Goal: Task Accomplishment & Management: Manage account settings

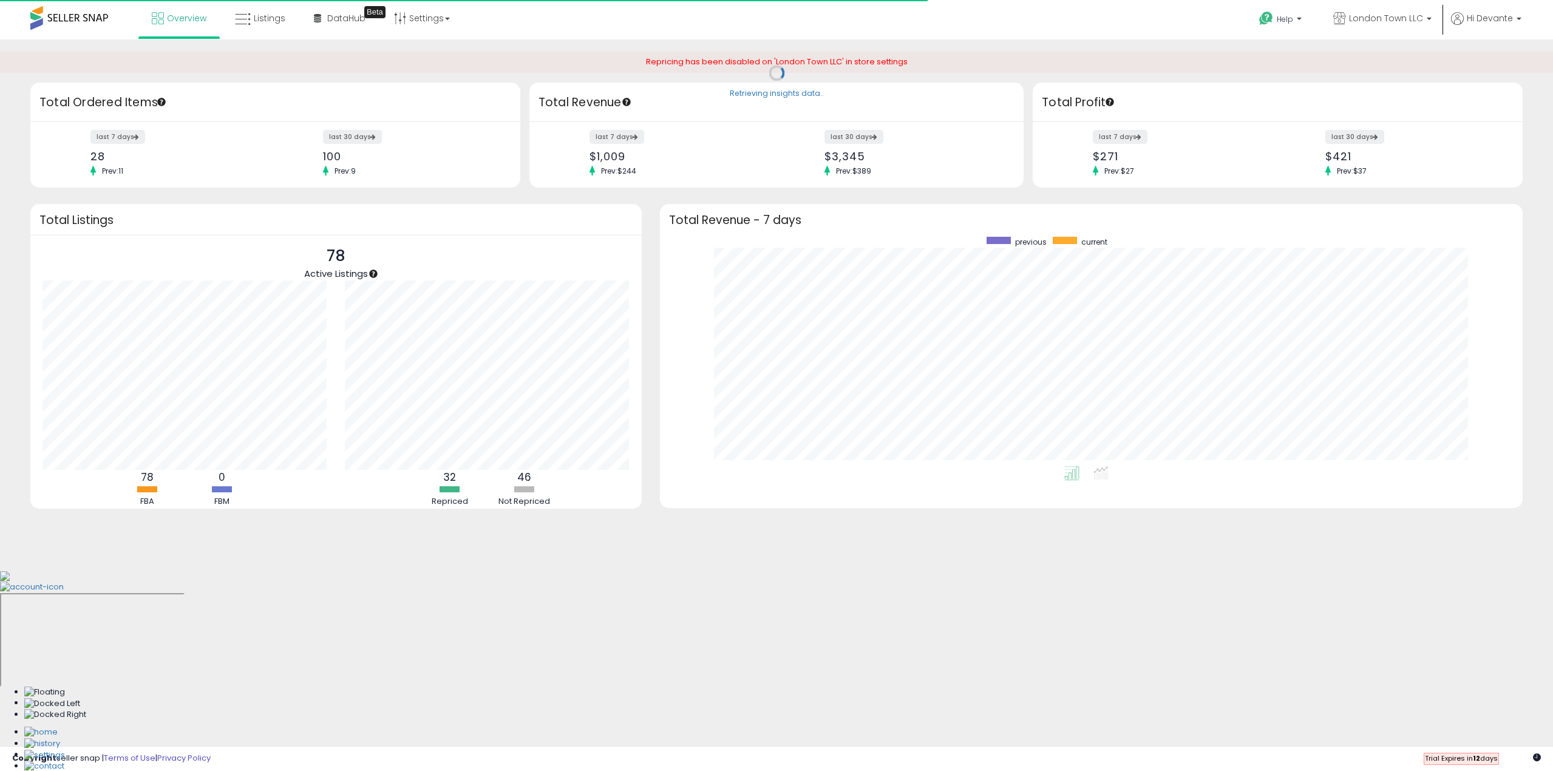
scroll to position [229, 839]
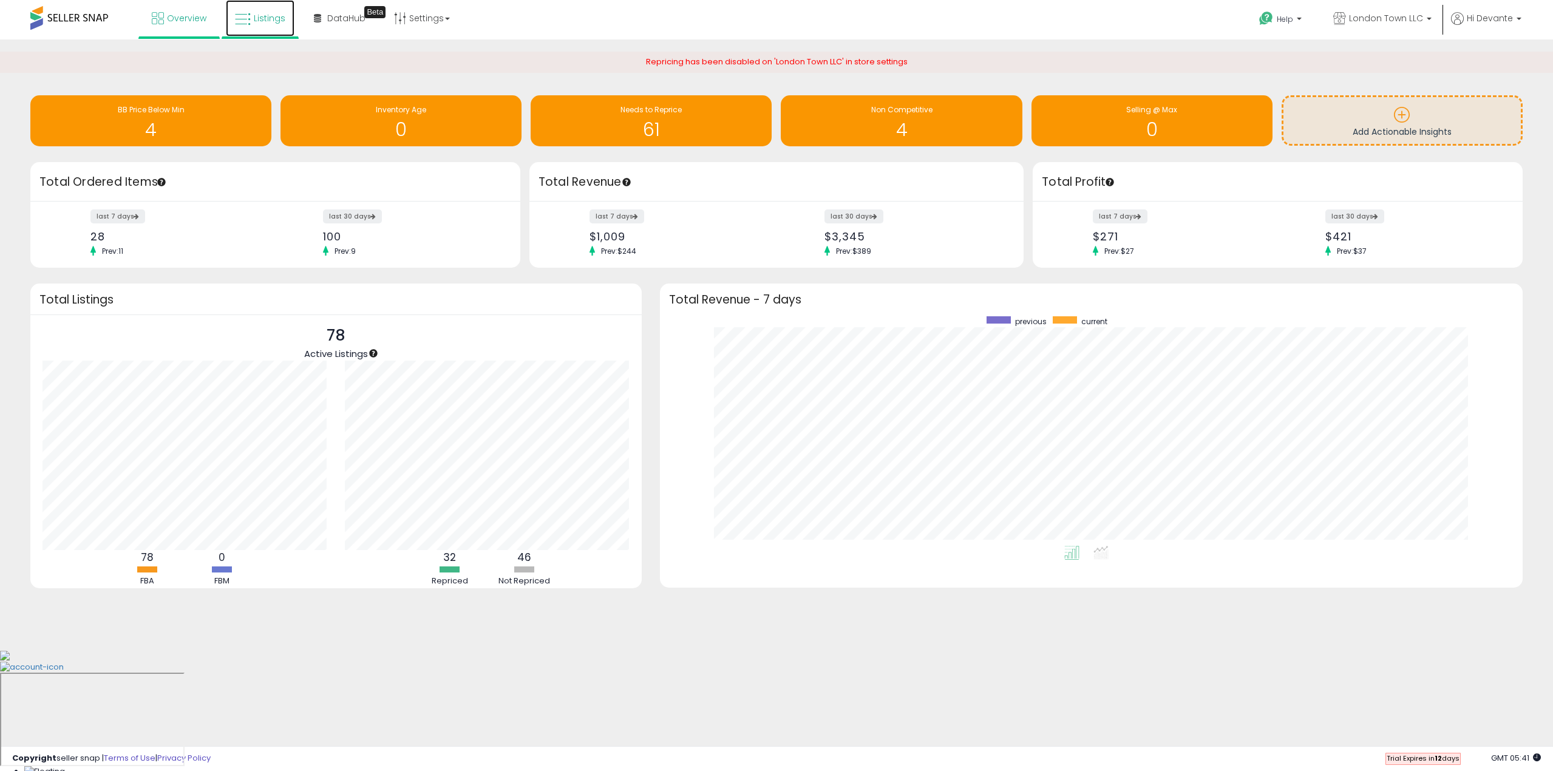
click at [263, 24] on span "Listings" at bounding box center [270, 18] width 32 height 12
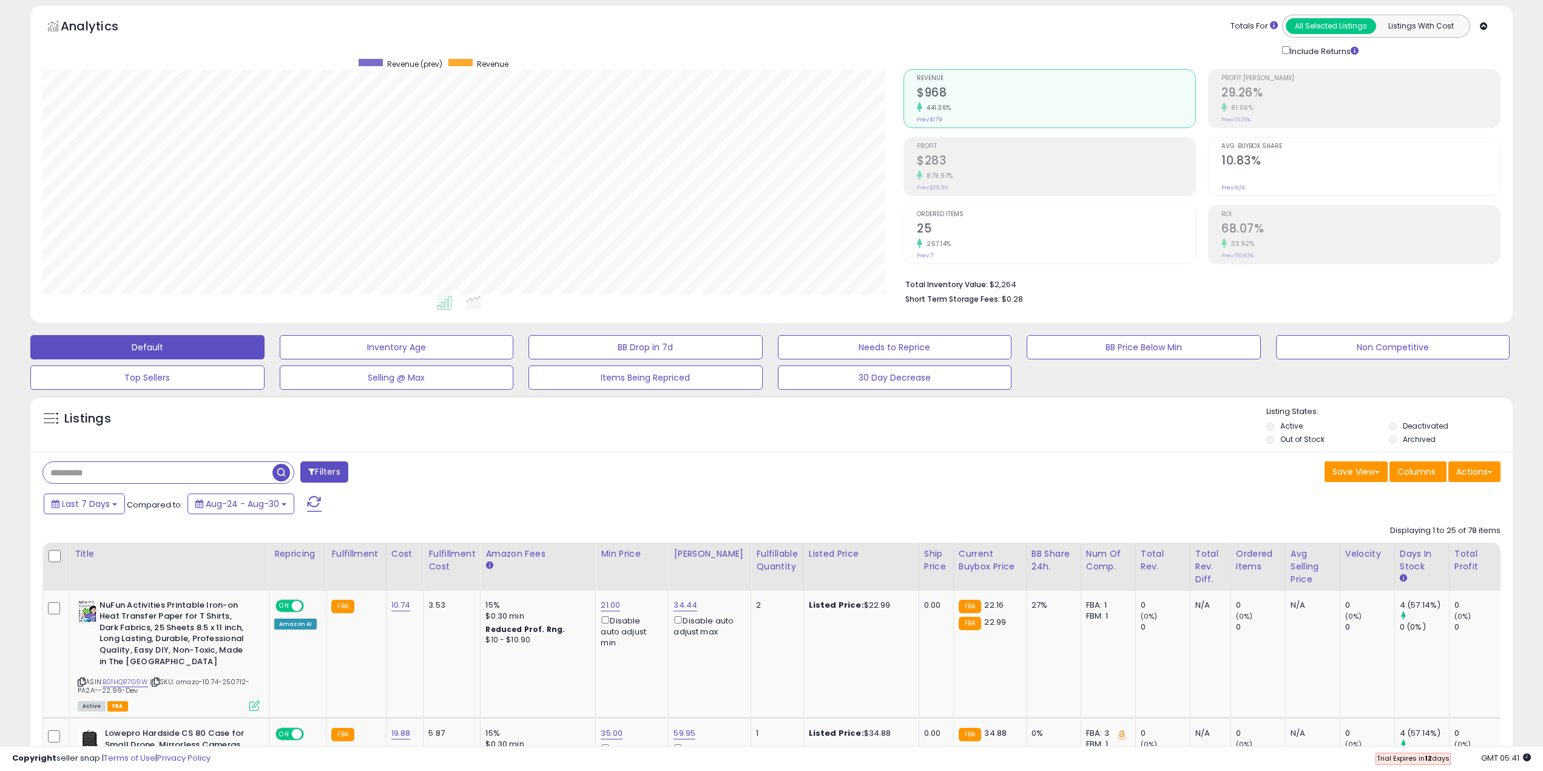
scroll to position [61, 0]
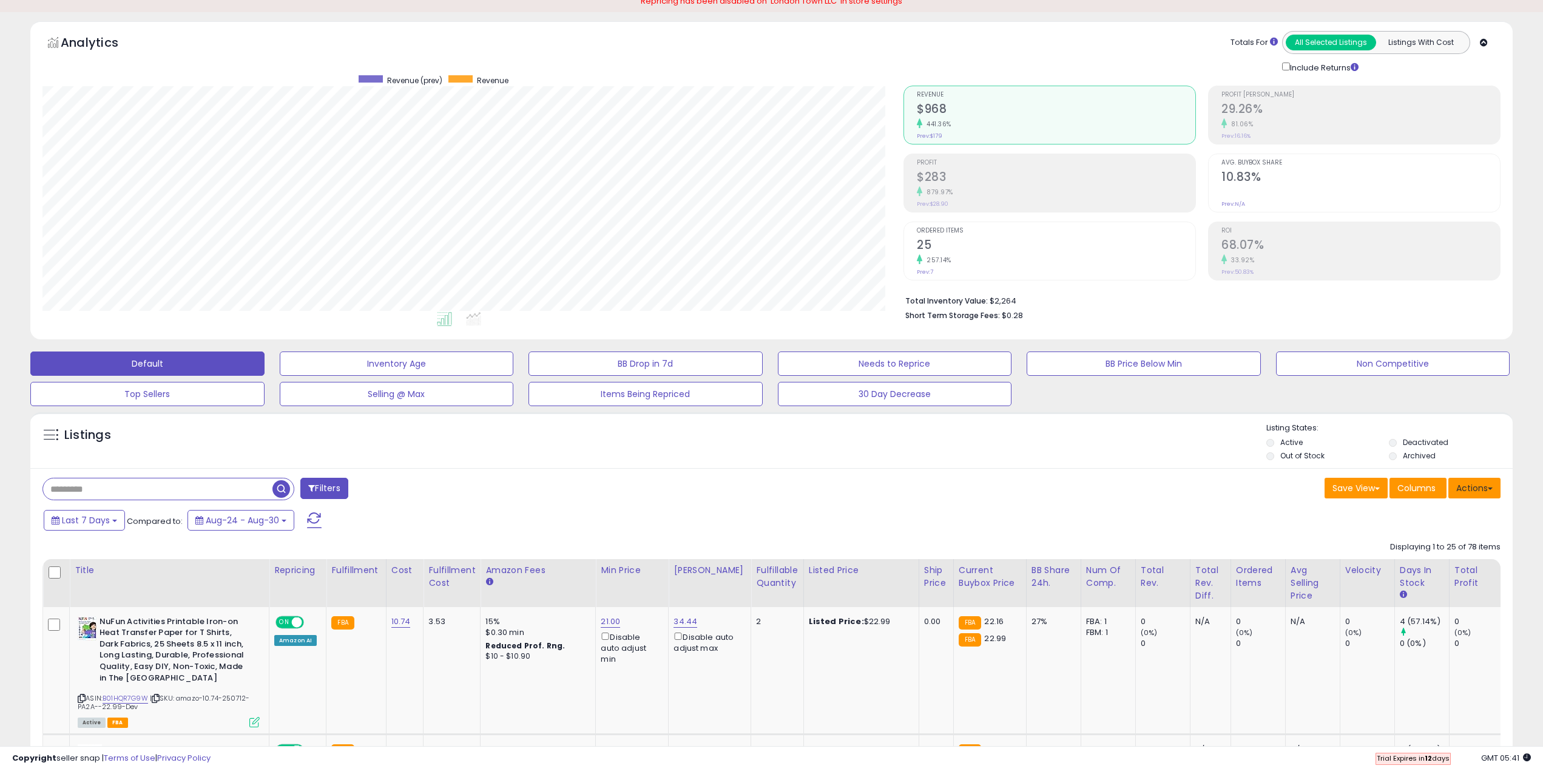
click at [1486, 489] on button "Actions" at bounding box center [1475, 488] width 52 height 21
click at [1456, 589] on link "Export Related Asins" at bounding box center [1425, 586] width 133 height 19
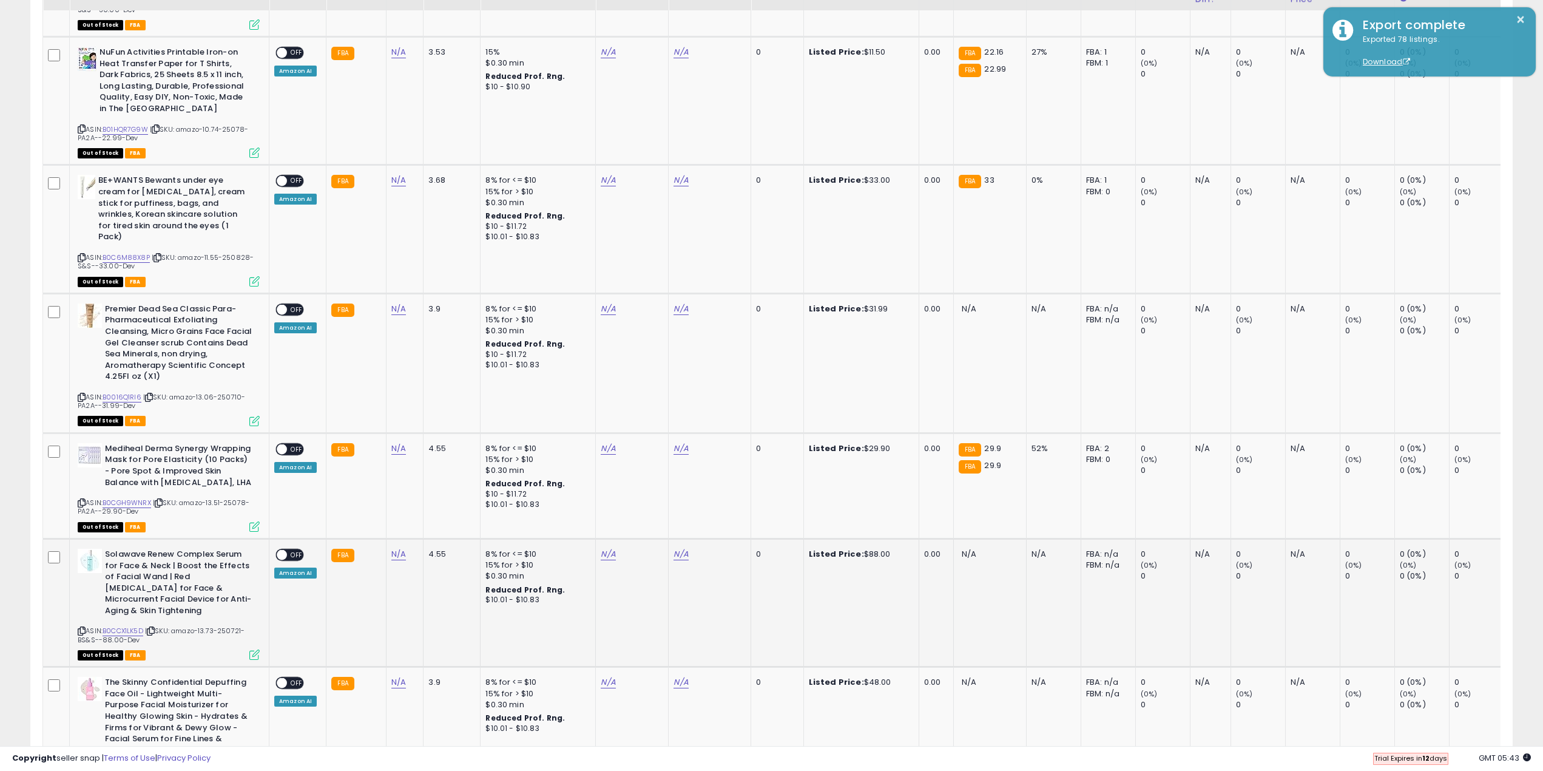
scroll to position [1699, 0]
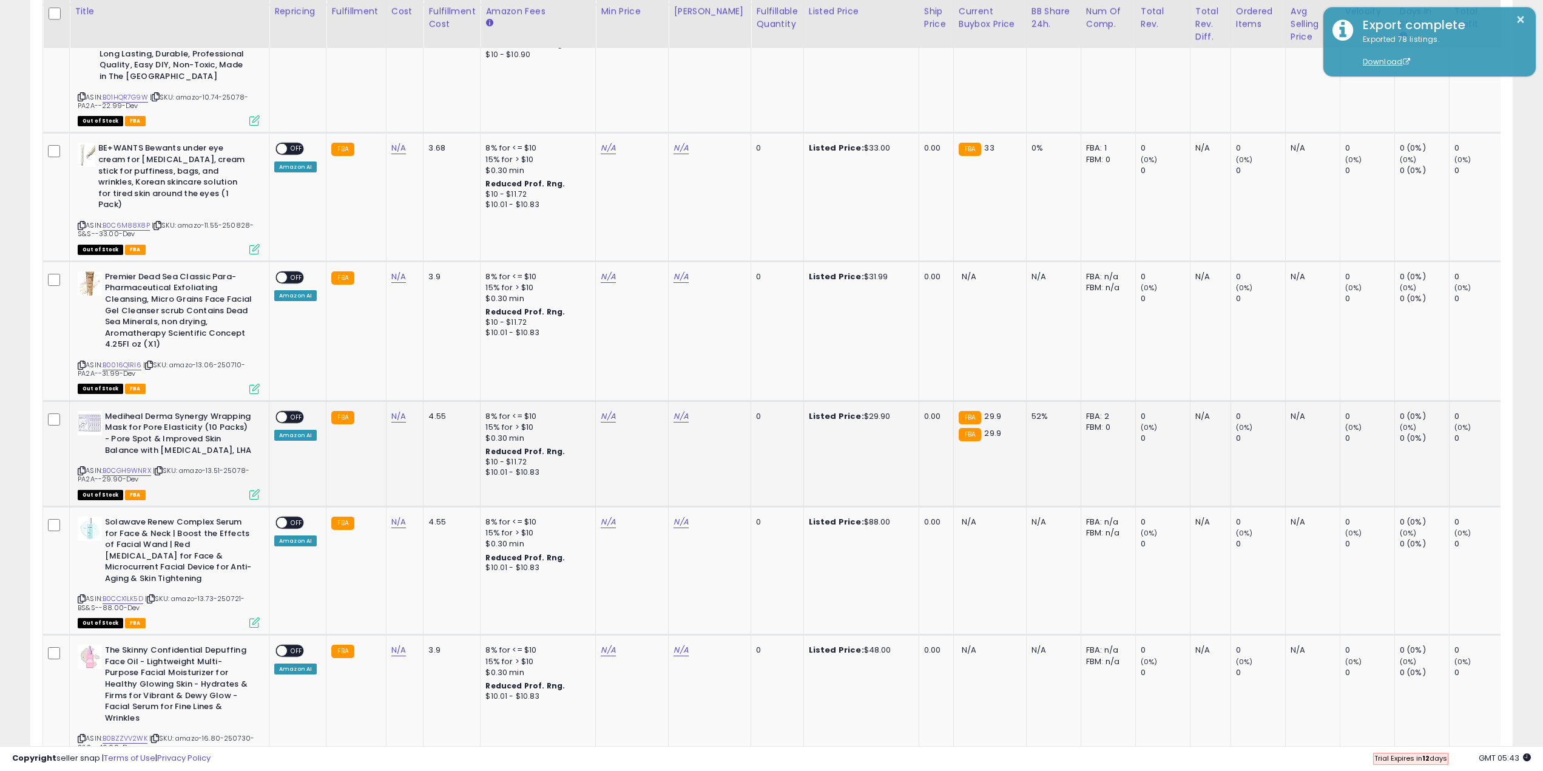
click at [218, 466] on span "| SKU: amazo-13.51-25078-PA2A--29.90-Dev" at bounding box center [164, 475] width 172 height 18
copy span "13.51"
click at [399, 410] on link "N/A" at bounding box center [398, 416] width 15 height 12
type input "*****"
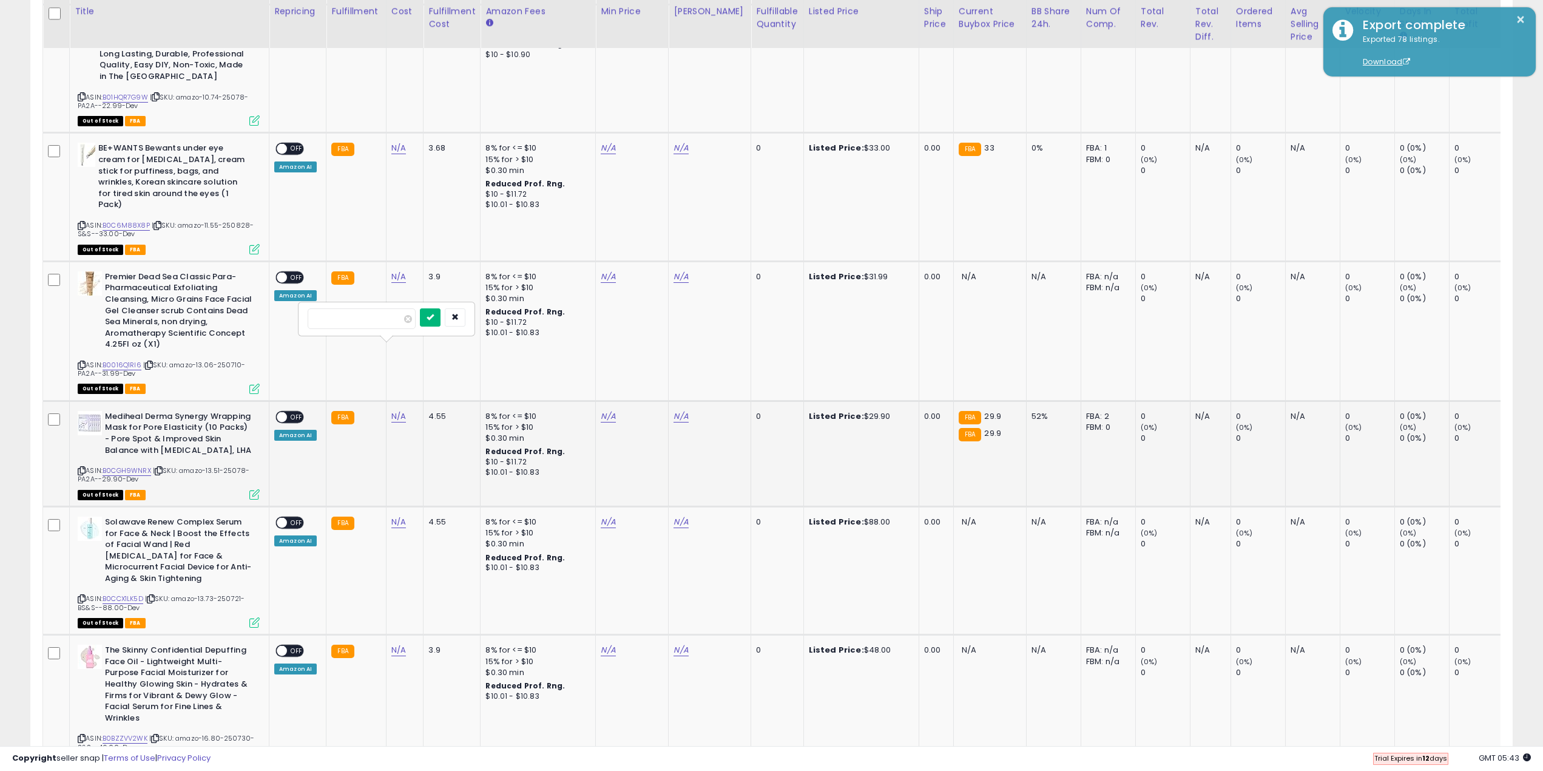
click at [434, 319] on icon "submit" at bounding box center [430, 316] width 7 height 7
click at [291, 411] on span "OFF" at bounding box center [296, 416] width 19 height 10
click at [436, 516] on div "4.55" at bounding box center [449, 521] width 42 height 11
copy div "4.55"
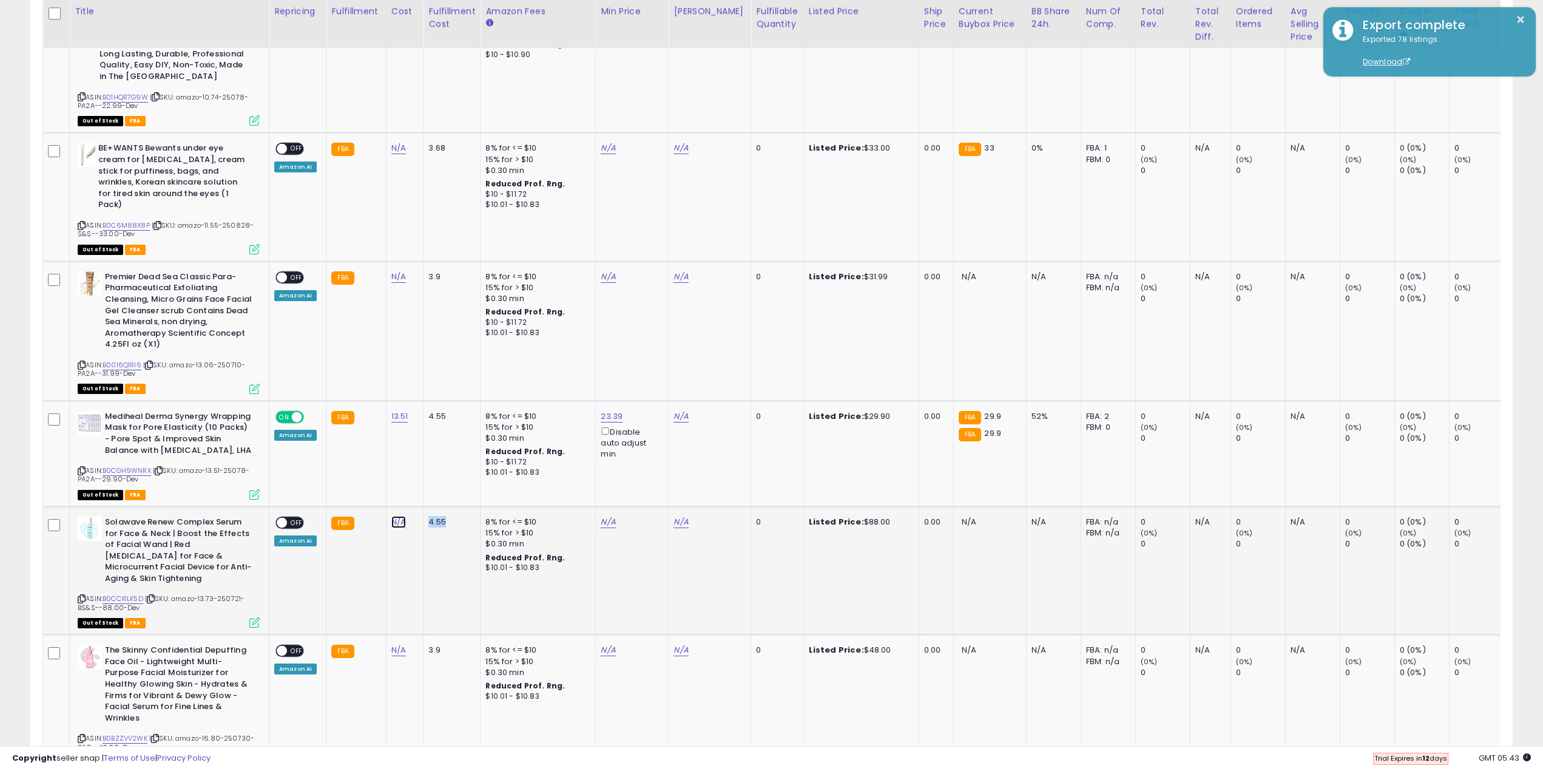
click at [396, 516] on link "N/A" at bounding box center [398, 522] width 15 height 12
type input "****"
click at [434, 425] on icon "submit" at bounding box center [430, 422] width 7 height 7
click at [287, 518] on span "OFF" at bounding box center [296, 523] width 19 height 10
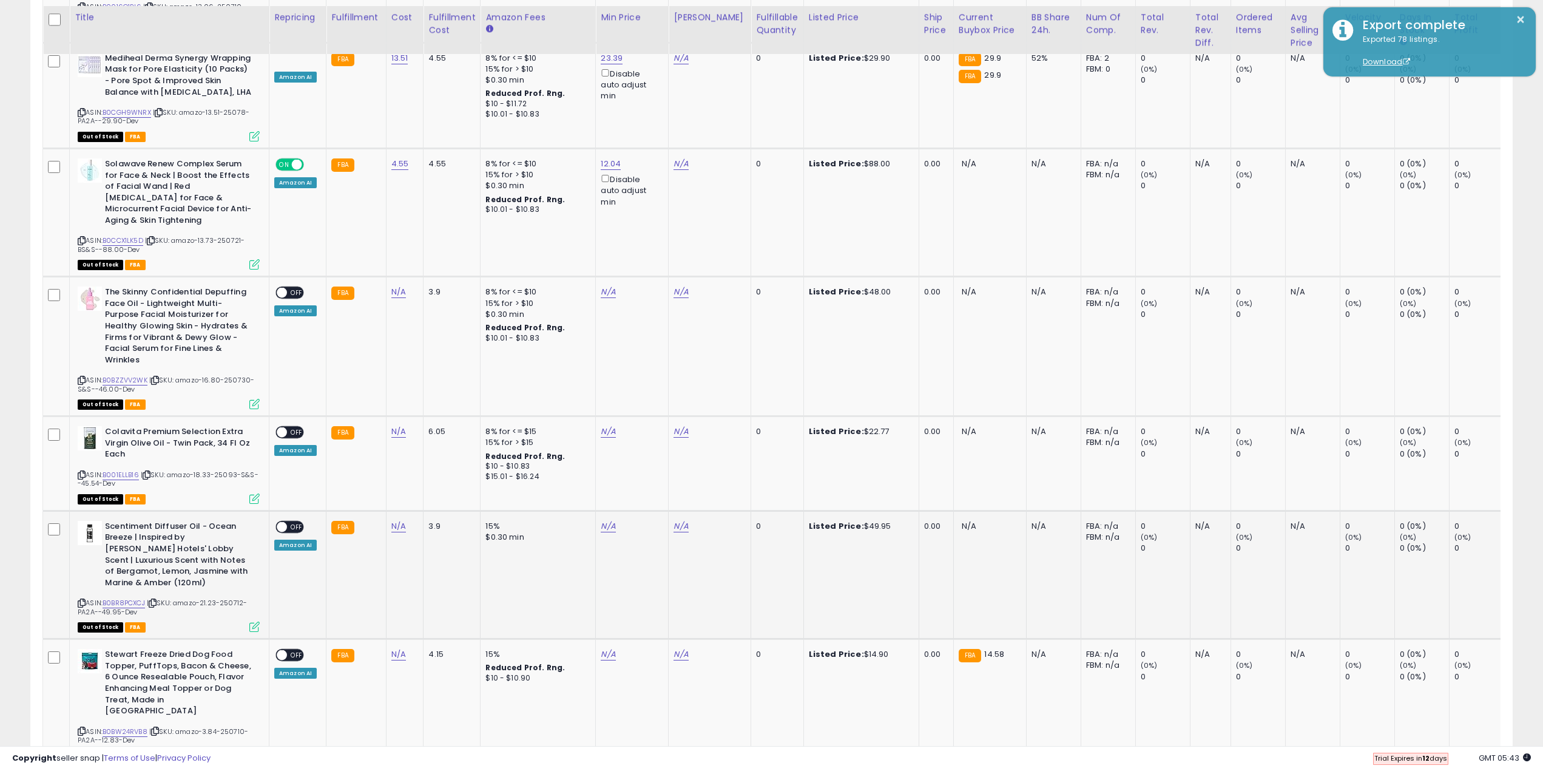
scroll to position [2064, 0]
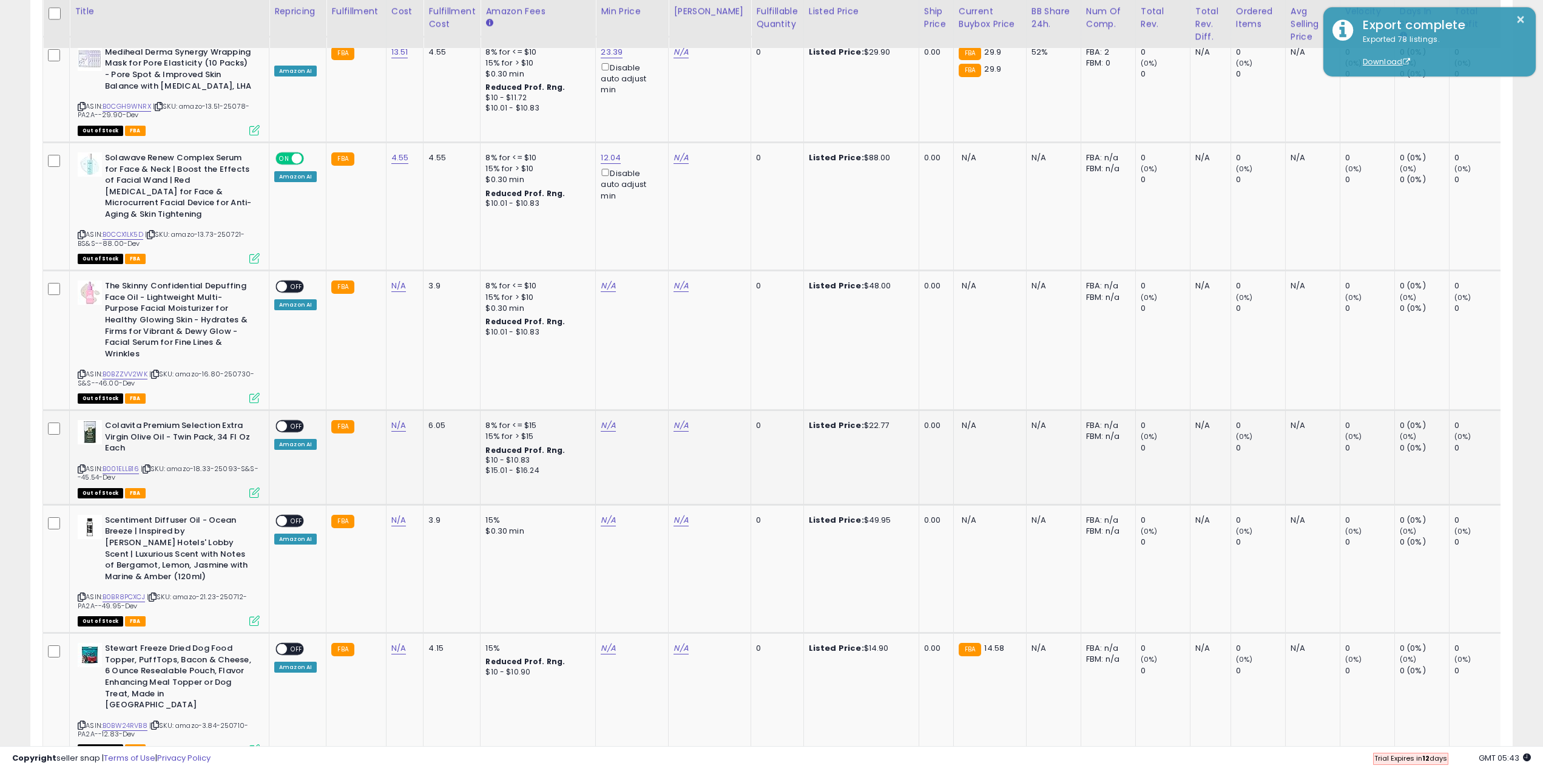
click at [201, 464] on span "| SKU: amazo-18.33-25093-S&S--45.54-Dev" at bounding box center [168, 473] width 181 height 18
copy span "18.33"
click at [398, 419] on link "N/A" at bounding box center [398, 425] width 15 height 12
type input "*****"
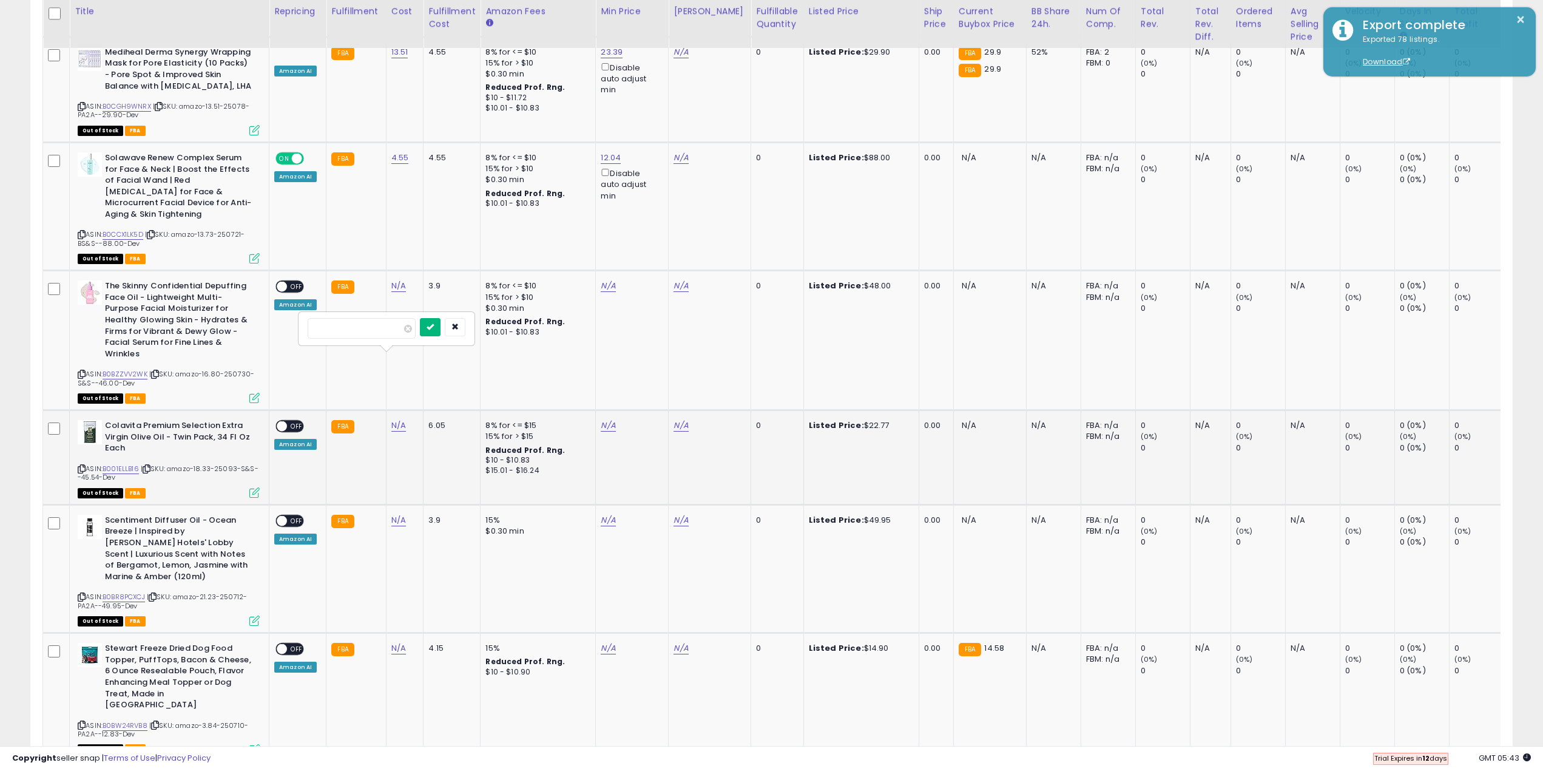
click at [441, 327] on button "submit" at bounding box center [430, 327] width 21 height 18
click at [289, 421] on span "OFF" at bounding box center [296, 426] width 19 height 10
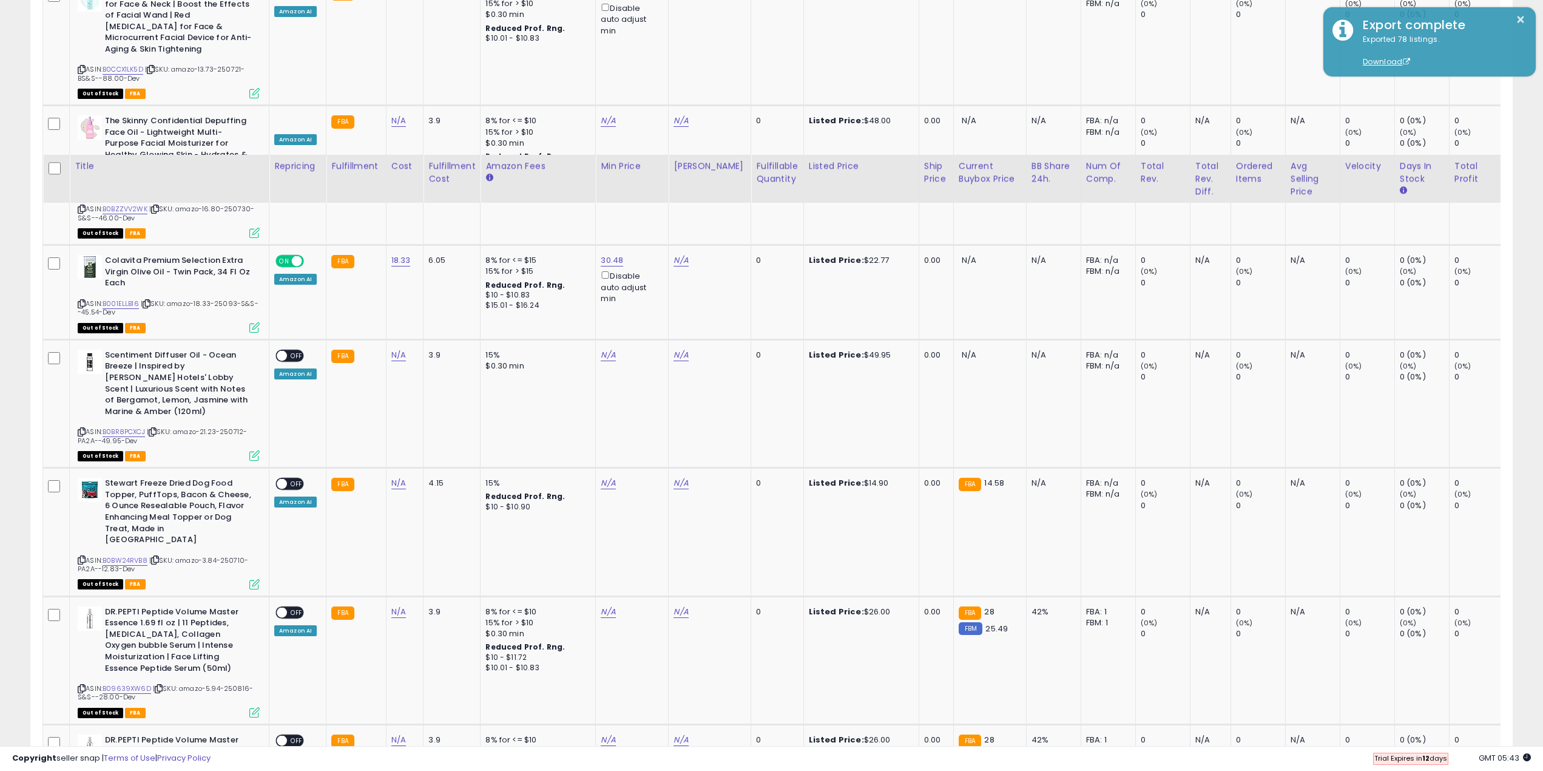
scroll to position [2428, 0]
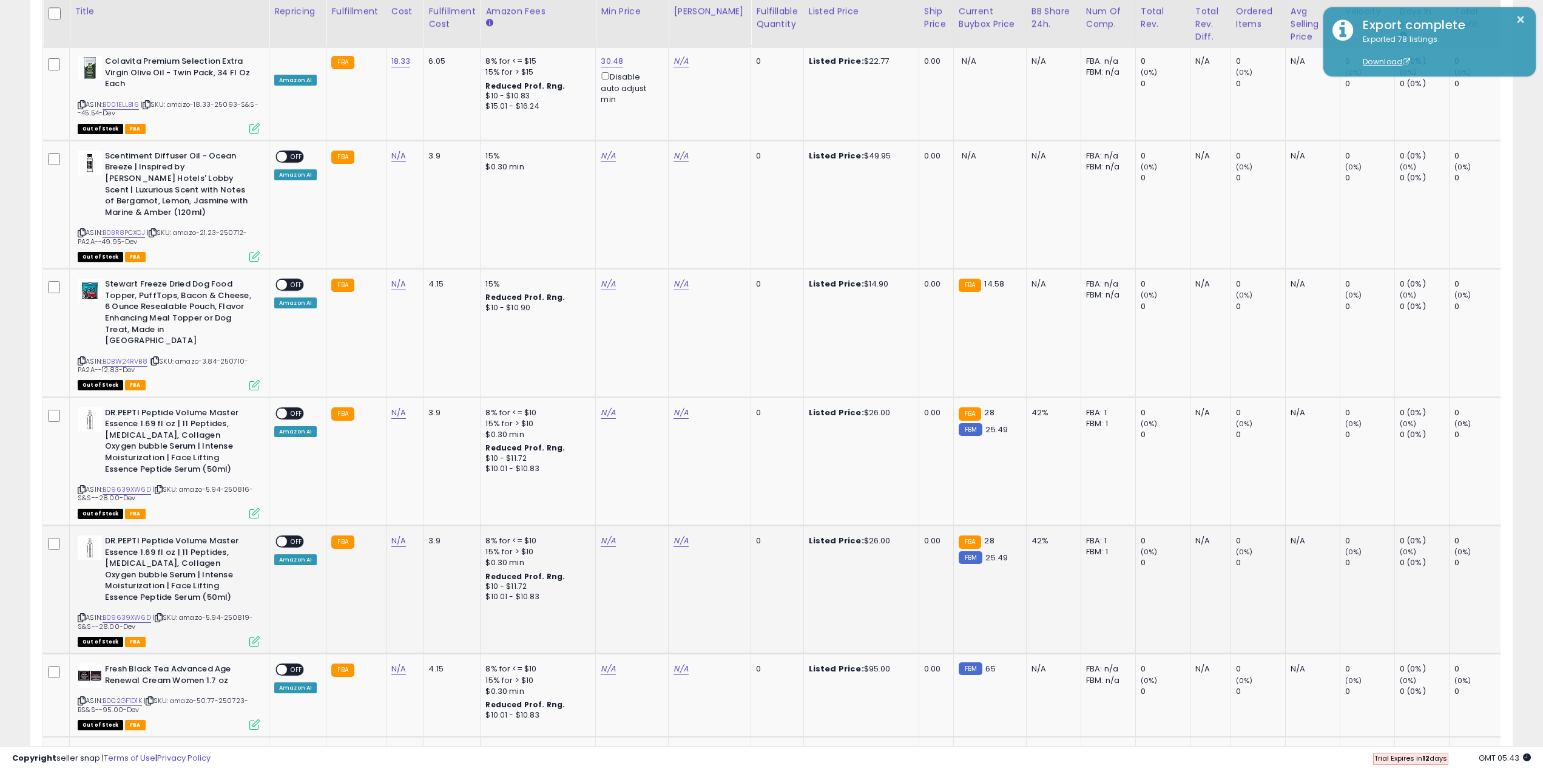
drag, startPoint x: 426, startPoint y: 564, endPoint x: 421, endPoint y: 529, distance: 35.5
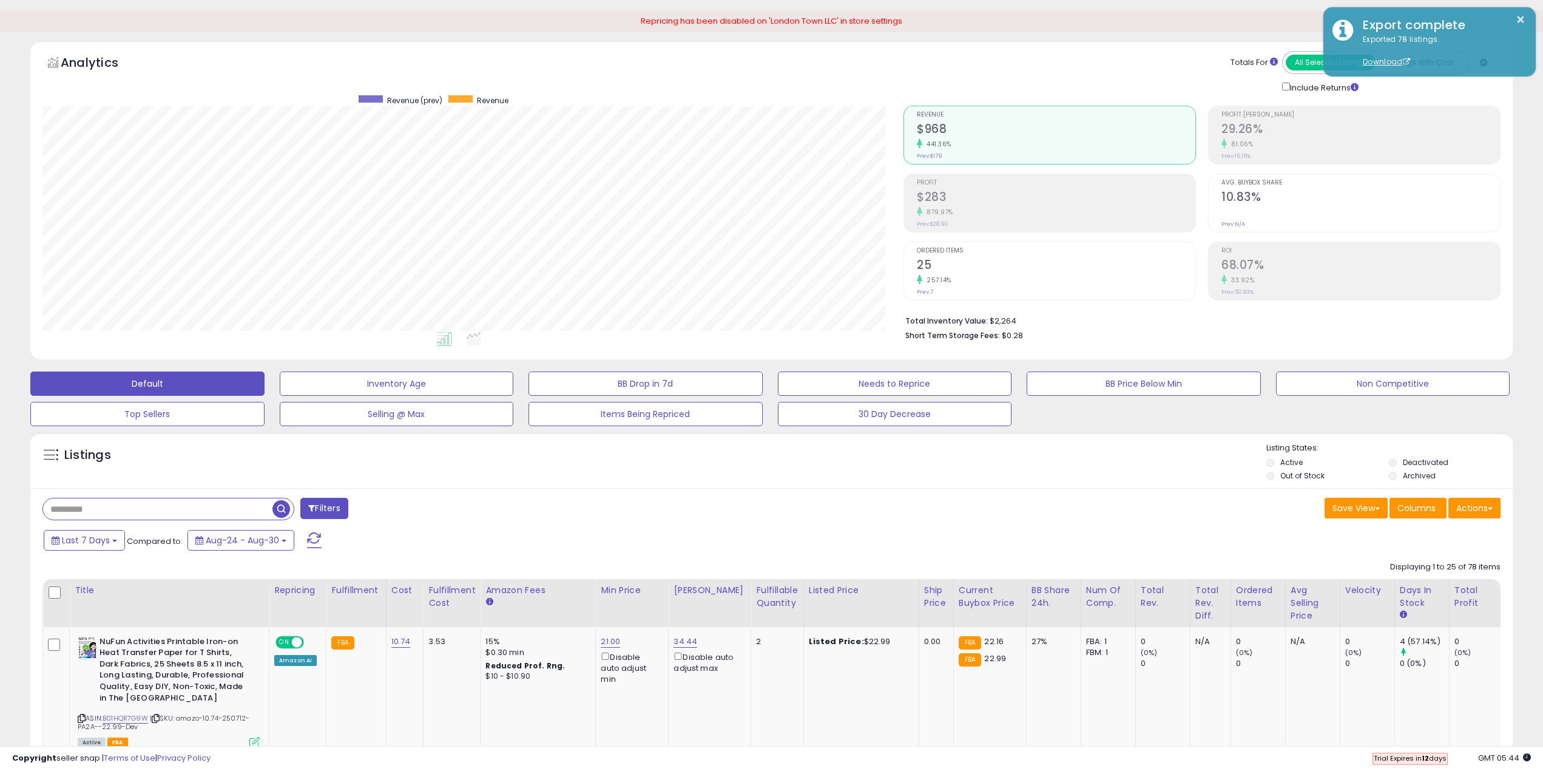
scroll to position [0, 0]
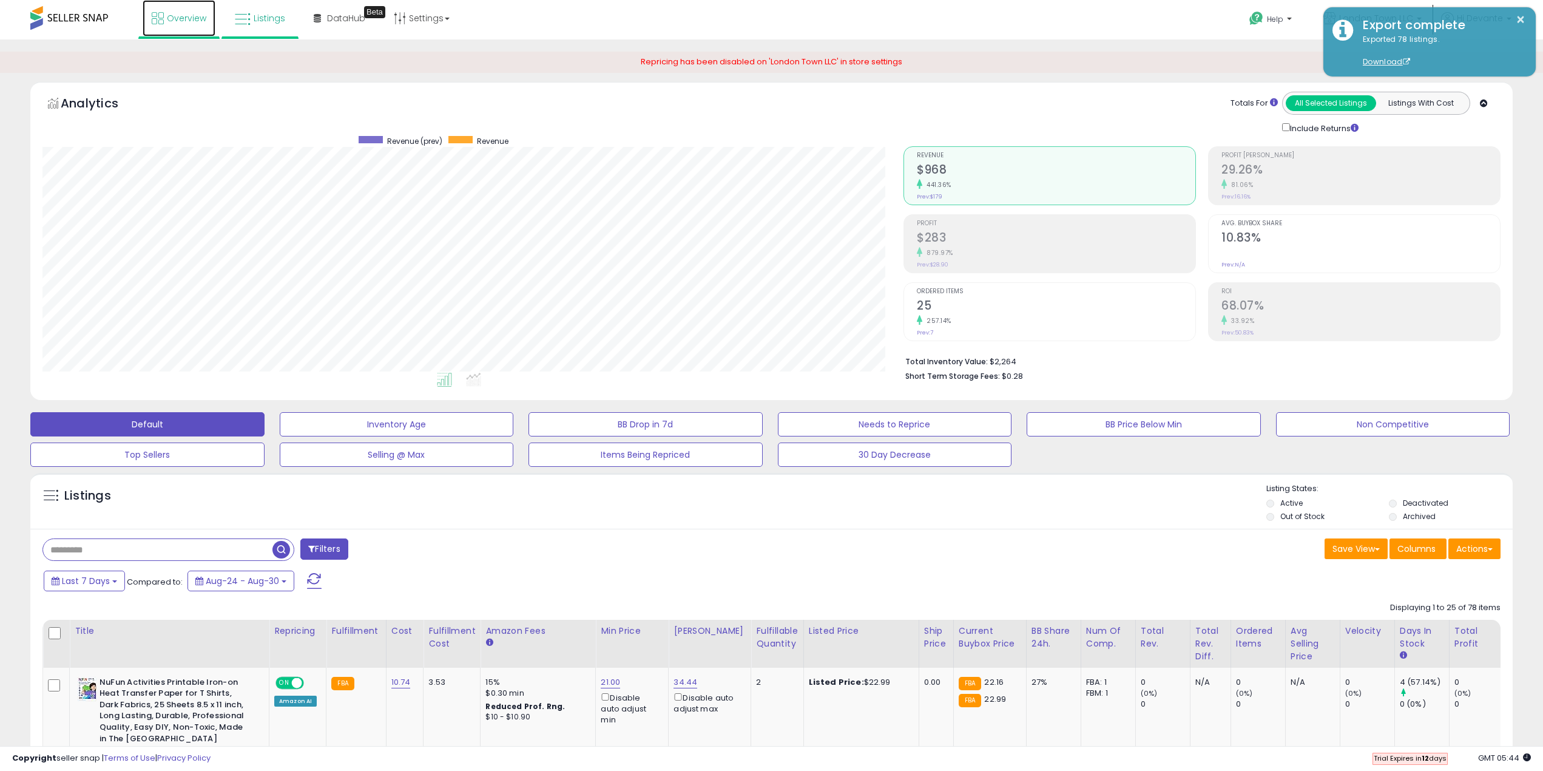
click at [183, 25] on link "Overview" at bounding box center [179, 18] width 73 height 36
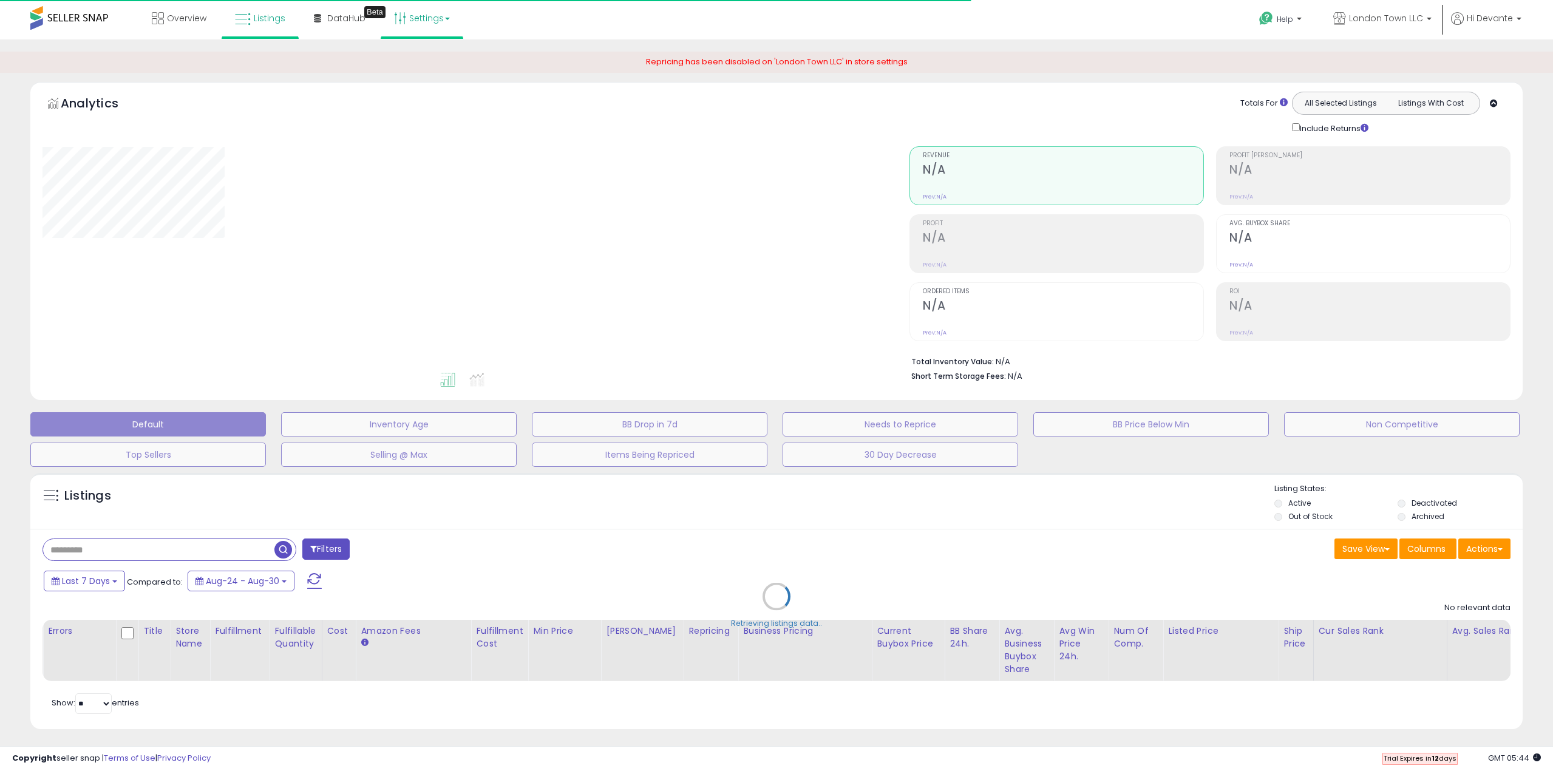
click at [415, 32] on link "Settings" at bounding box center [422, 18] width 74 height 36
click at [419, 51] on li "Store settings" at bounding box center [432, 62] width 90 height 30
click at [412, 30] on link "Settings" at bounding box center [422, 18] width 74 height 36
click at [412, 55] on li "Store settings" at bounding box center [432, 62] width 90 height 30
click at [410, 34] on link "Settings" at bounding box center [422, 18] width 74 height 36
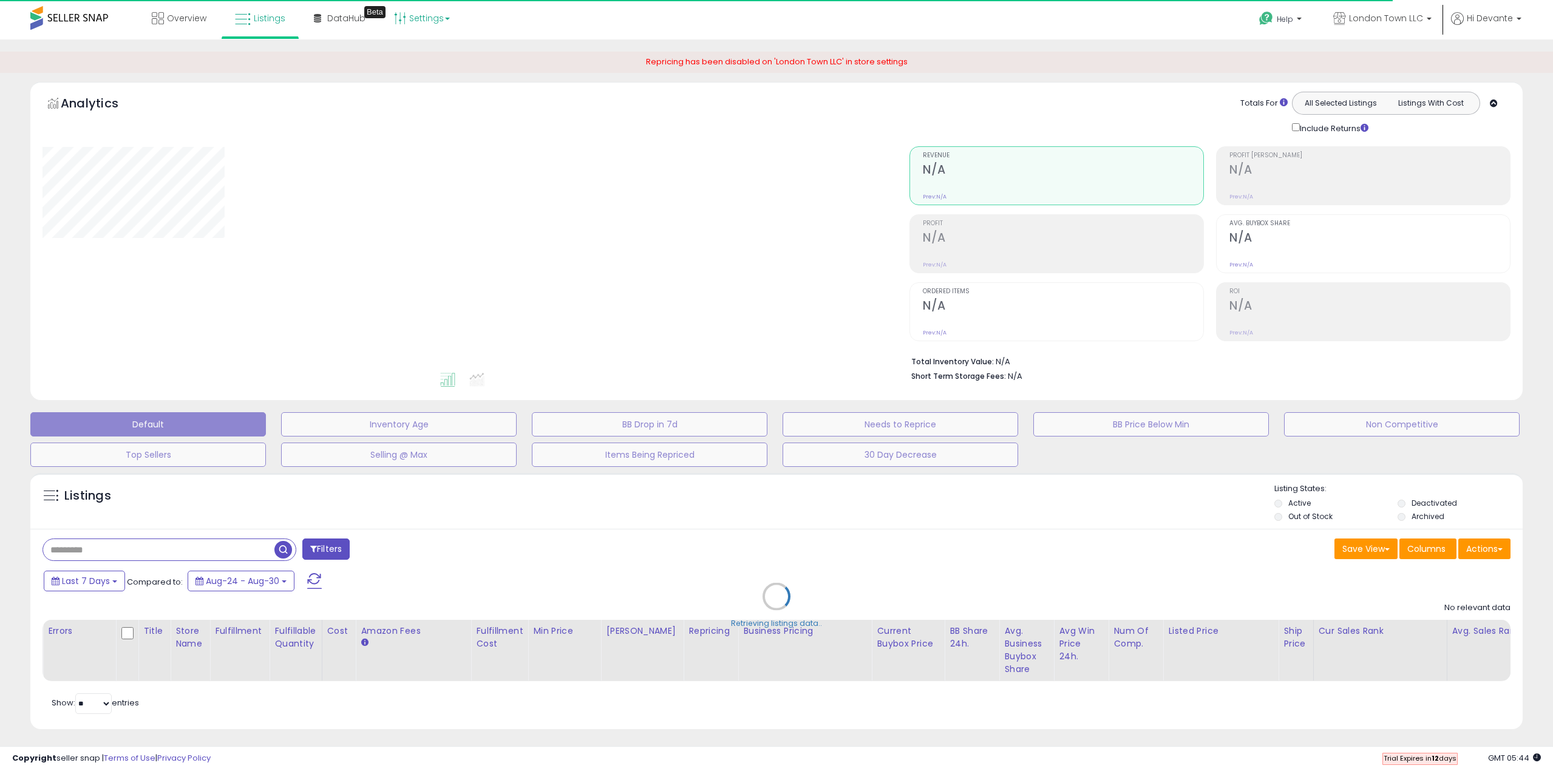
click at [413, 21] on link "Settings" at bounding box center [422, 18] width 74 height 36
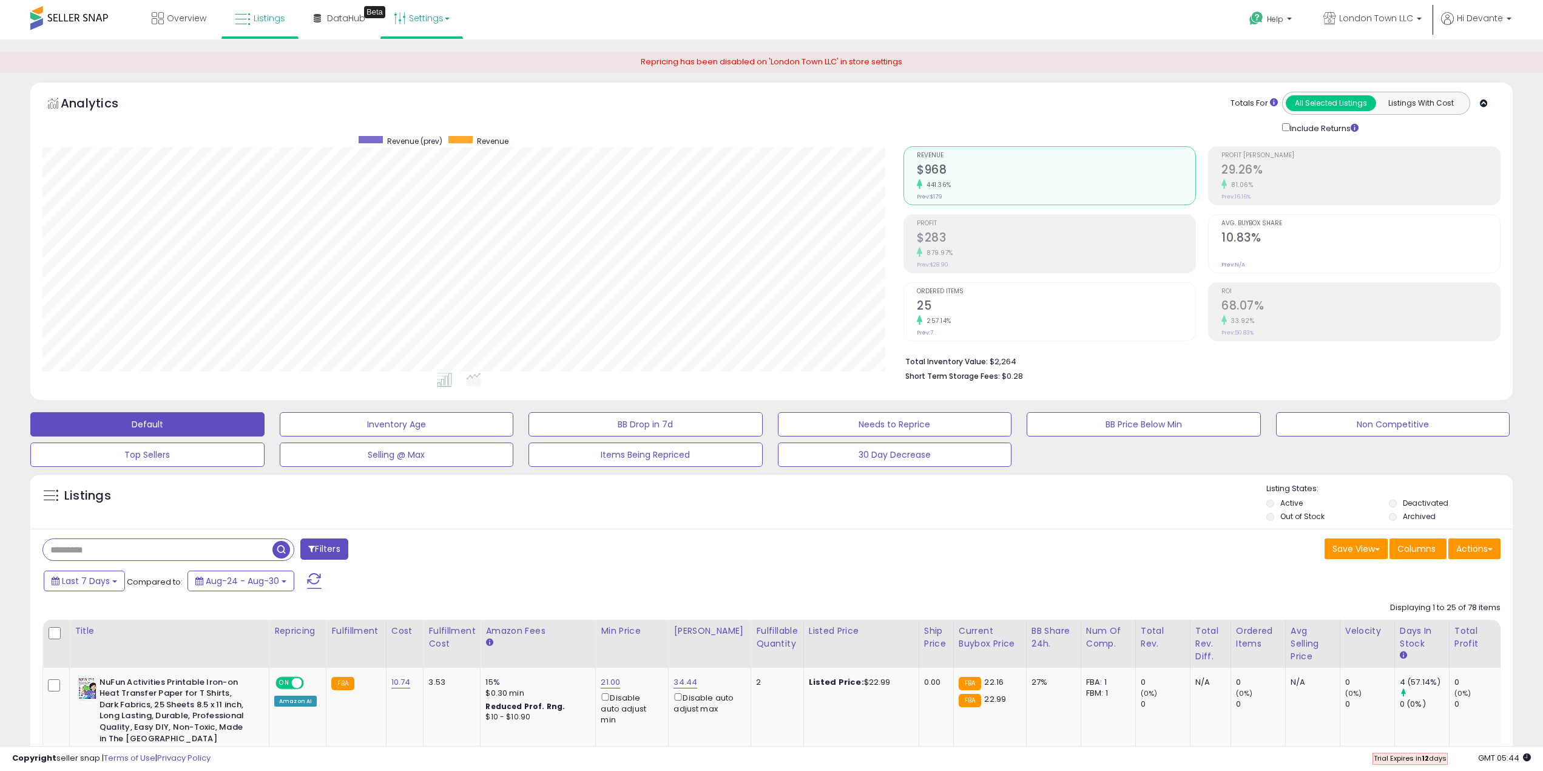
scroll to position [249, 862]
click at [419, 24] on link "Settings" at bounding box center [422, 18] width 74 height 36
click at [413, 64] on link "Store settings" at bounding box center [423, 62] width 55 height 12
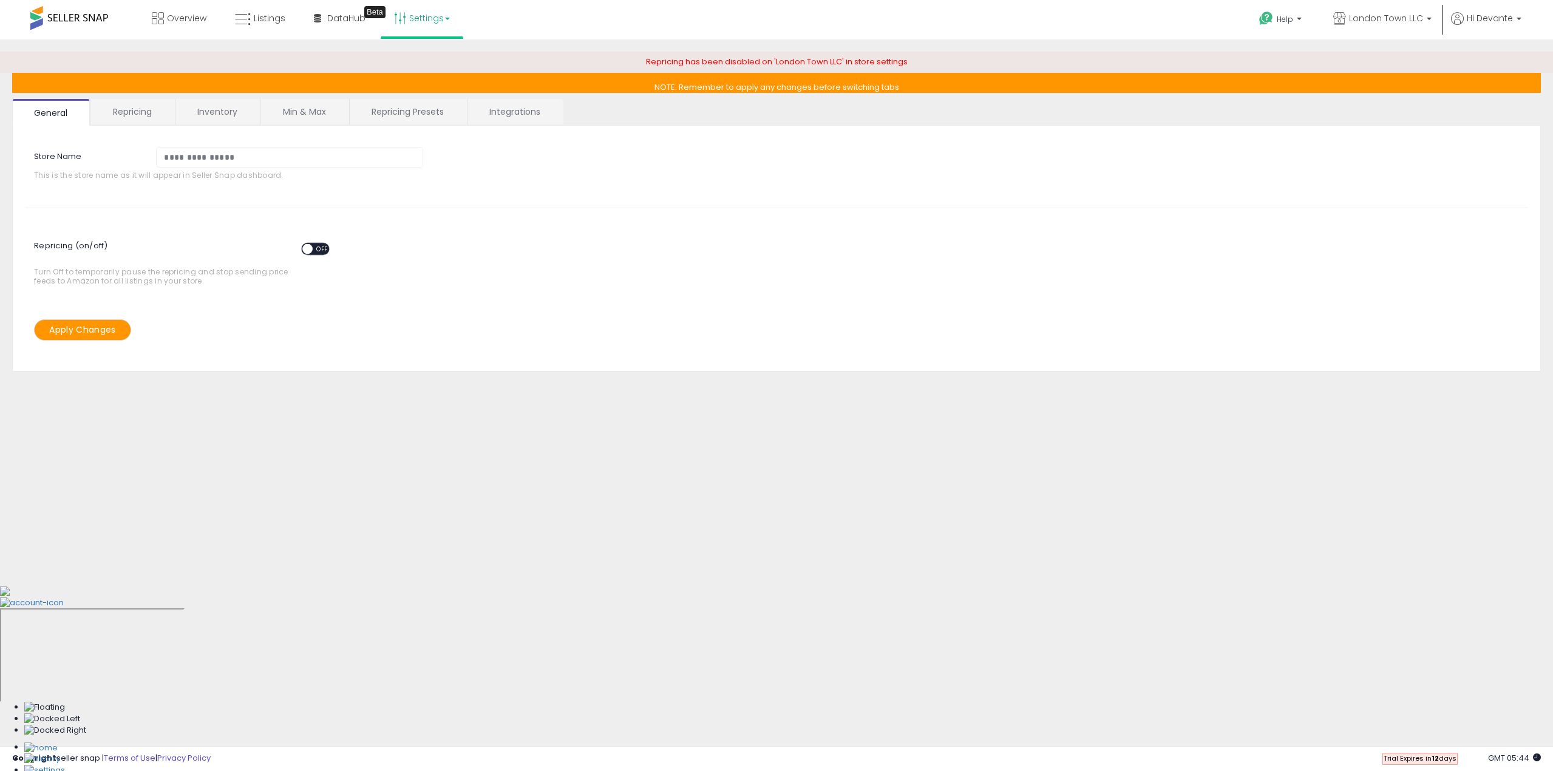
click at [313, 246] on span "OFF" at bounding box center [322, 248] width 19 height 10
click at [110, 325] on button "Apply Changes" at bounding box center [82, 329] width 97 height 21
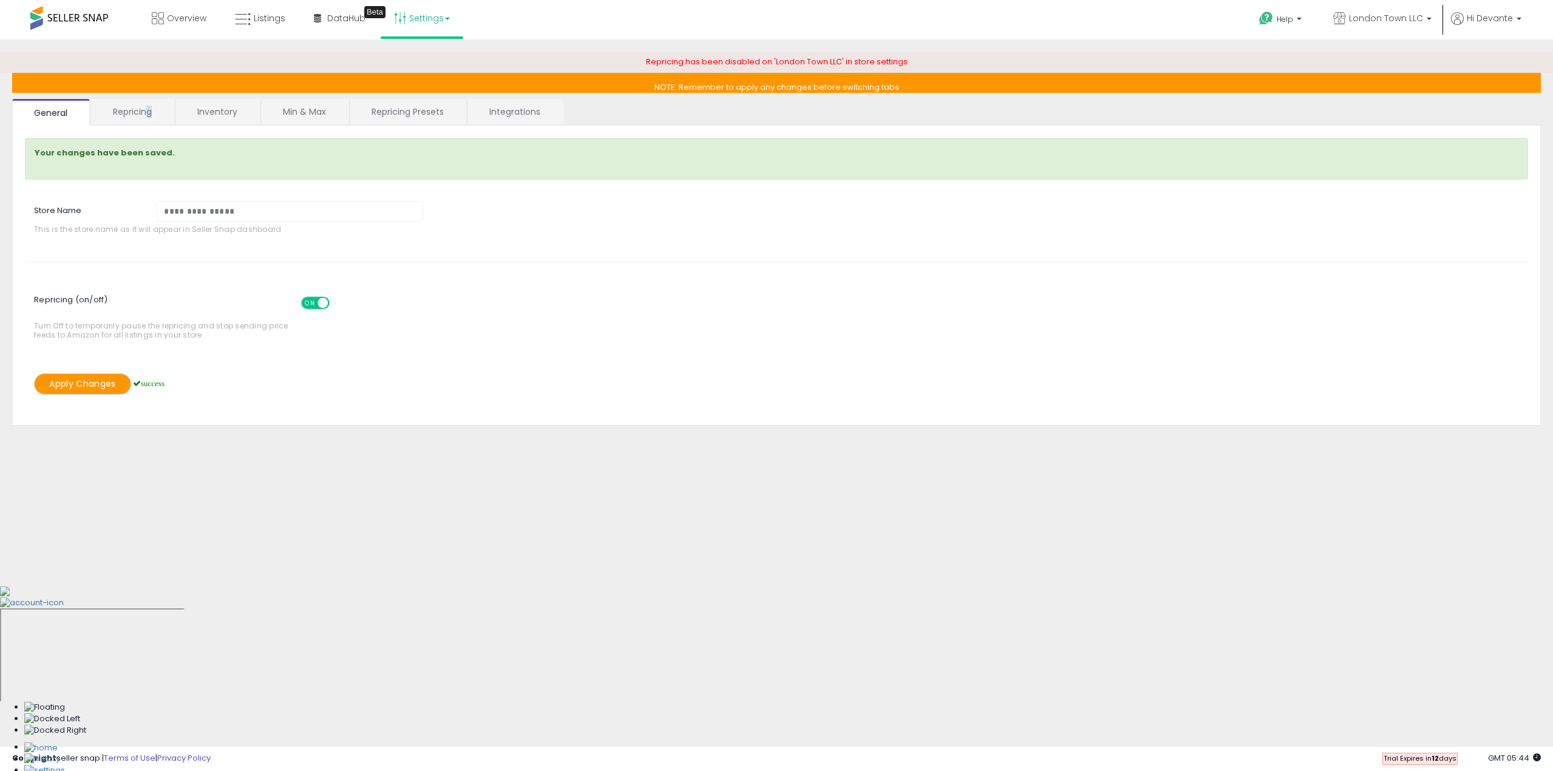
click at [149, 107] on link "Repricing" at bounding box center [132, 111] width 83 height 25
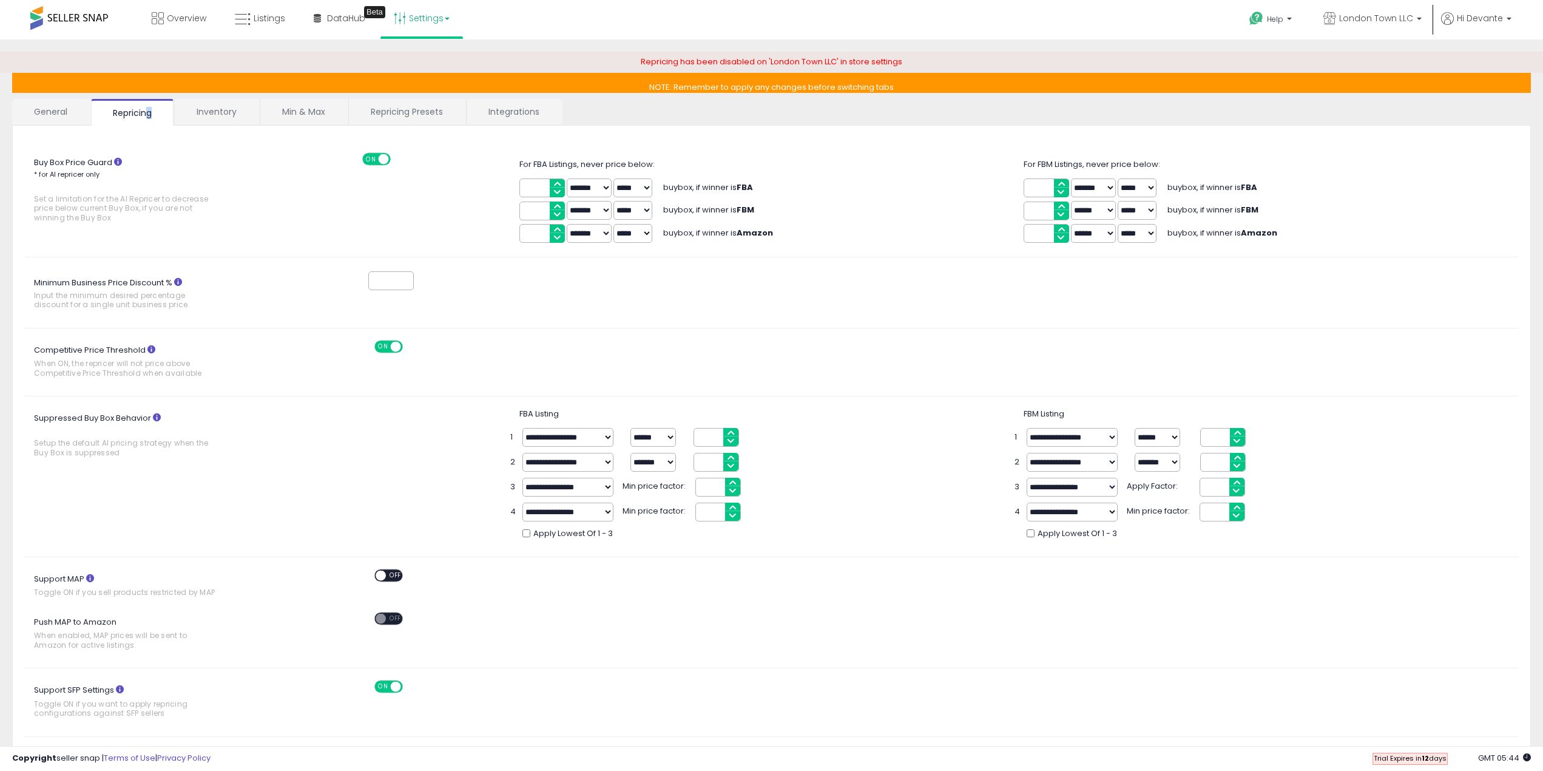
click at [606, 187] on select "****** *******" at bounding box center [589, 187] width 45 height 19
click at [291, 114] on link "Min & Max" at bounding box center [303, 111] width 87 height 25
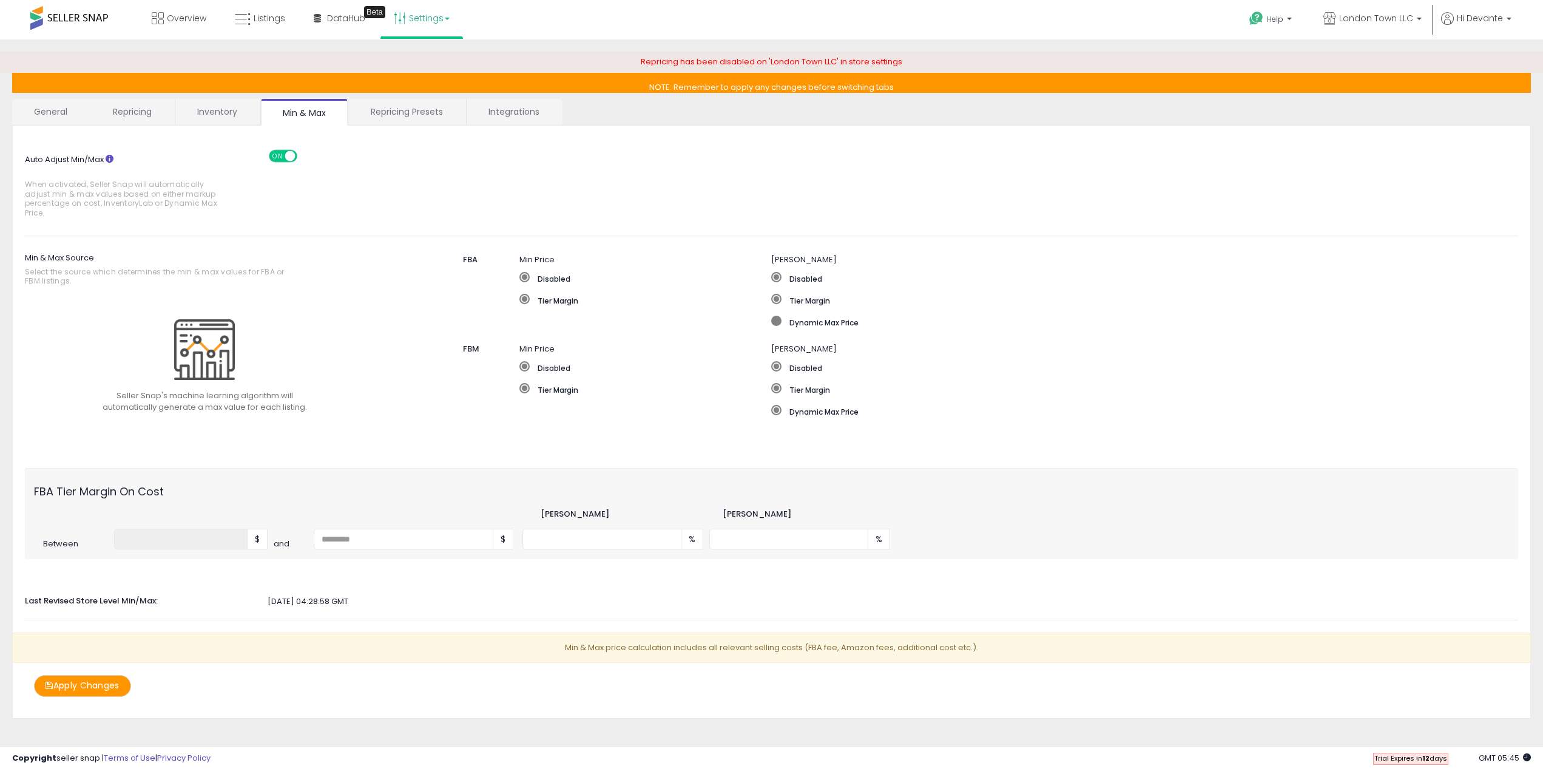
click at [796, 321] on label "Dynamic Max Price" at bounding box center [1086, 322] width 630 height 12
click at [107, 682] on button "Apply Changes" at bounding box center [82, 685] width 97 height 21
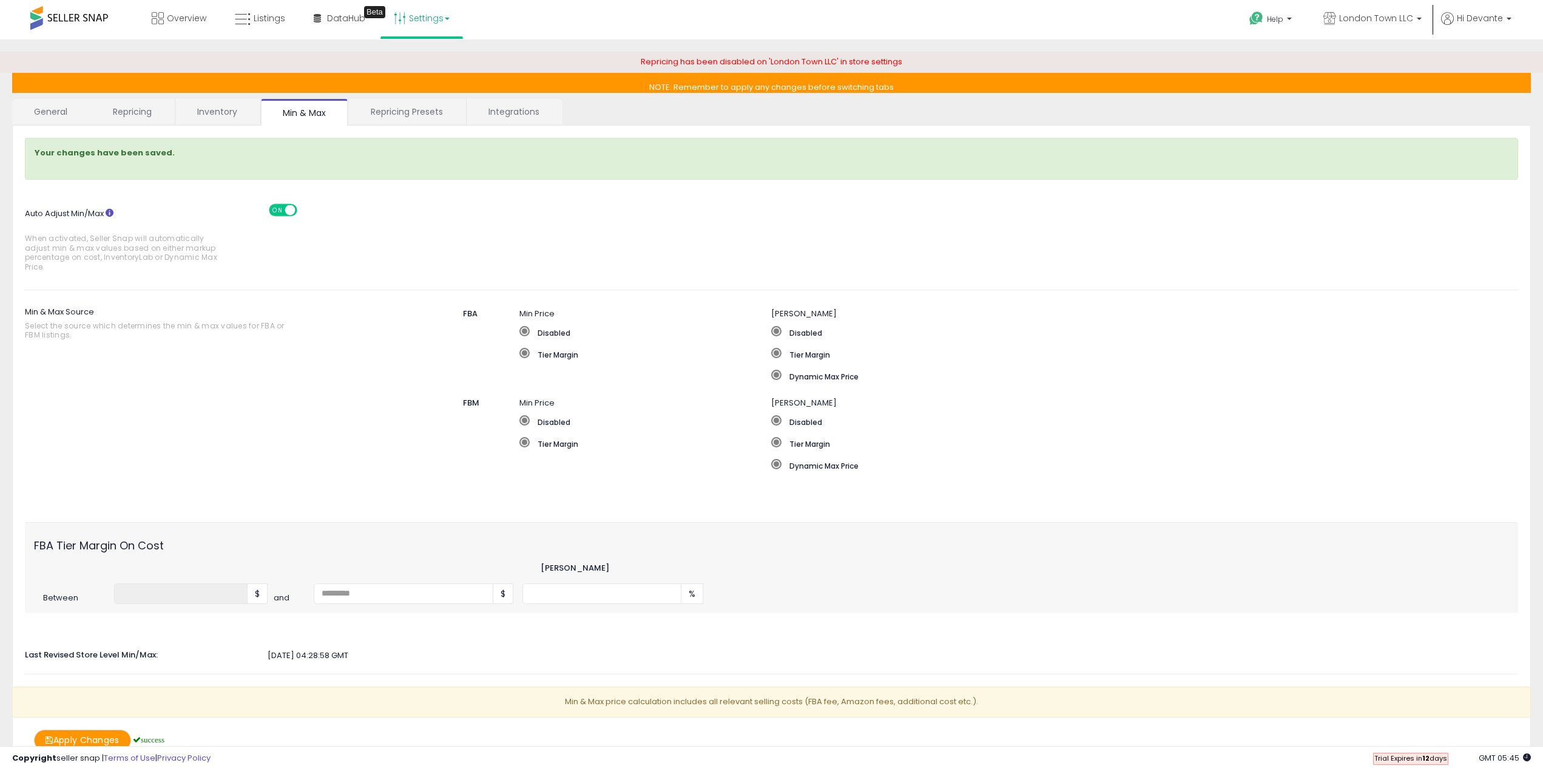
click at [364, 115] on link "Repricing Presets" at bounding box center [407, 111] width 116 height 25
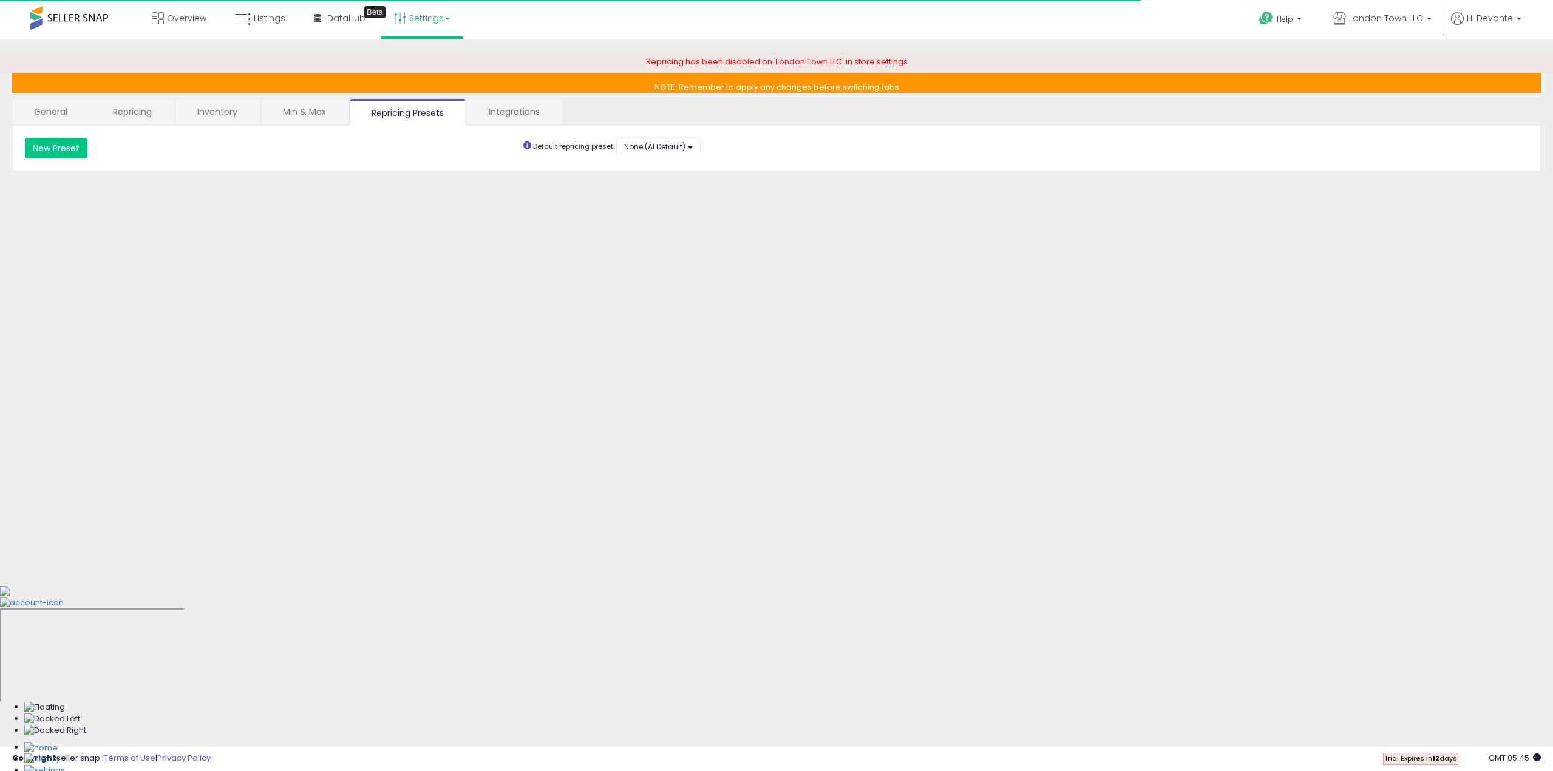
click at [496, 110] on link "Integrations" at bounding box center [514, 111] width 95 height 25
